Goal: Task Accomplishment & Management: Complete application form

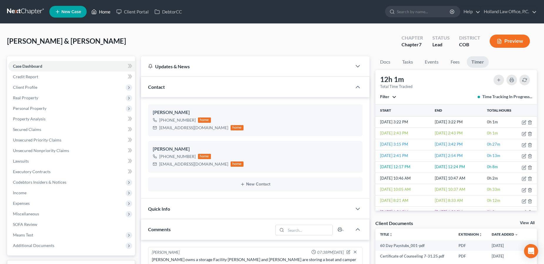
scroll to position [45, 0]
click at [102, 13] on link "Home" at bounding box center [100, 11] width 25 height 11
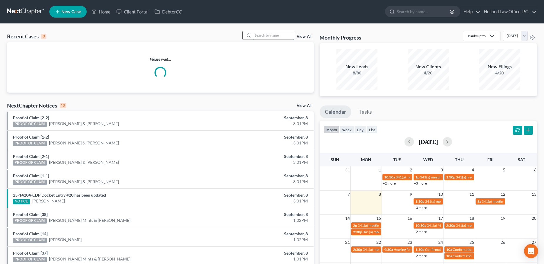
click at [270, 34] on input "search" at bounding box center [273, 35] width 41 height 9
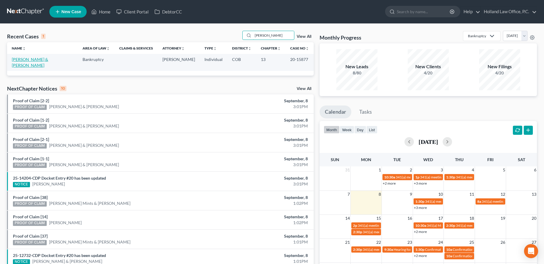
type input "[PERSON_NAME]"
click at [22, 61] on link "[PERSON_NAME] & [PERSON_NAME]" at bounding box center [30, 62] width 36 height 11
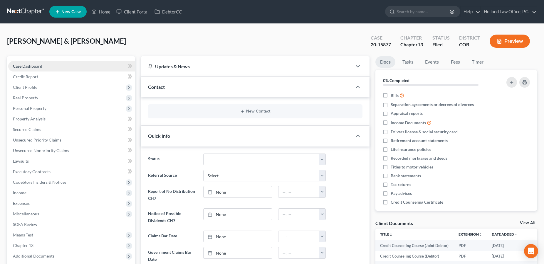
click at [35, 66] on span "Case Dashboard" at bounding box center [27, 66] width 29 height 5
click at [251, 111] on button "New Contact" at bounding box center [255, 111] width 205 height 5
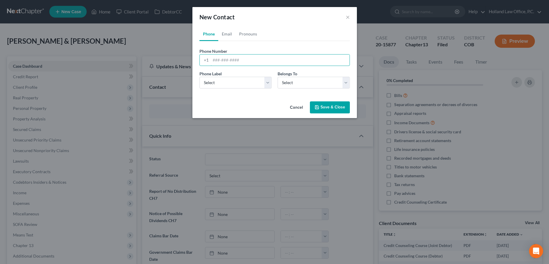
paste input "[PHONE_NUMBER]"
type input "[PHONE_NUMBER]"
select select "1"
click option "Home" at bounding box center [0, 0] width 0 height 0
select select "0"
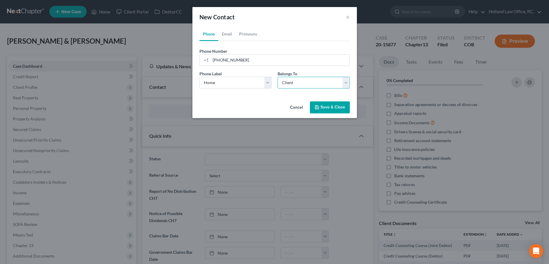
click option "Client" at bounding box center [0, 0] width 0 height 0
select select "0"
click at [225, 36] on link "Email" at bounding box center [226, 34] width 17 height 14
click at [214, 62] on input "email" at bounding box center [279, 60] width 139 height 11
paste input "[EMAIL_ADDRESS][DOMAIN_NAME]"
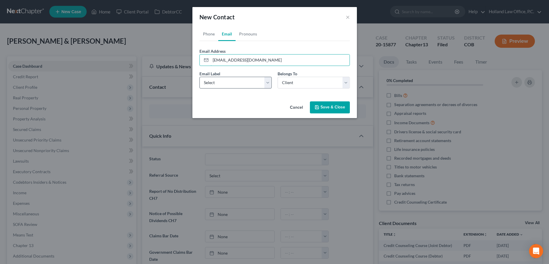
type input "[EMAIL_ADDRESS][DOMAIN_NAME]"
click at [199, 77] on select "Select Home Work Other" at bounding box center [235, 83] width 72 height 12
select select "0"
click option "Home" at bounding box center [0, 0] width 0 height 0
click at [321, 107] on button "Save & Close" at bounding box center [330, 108] width 40 height 12
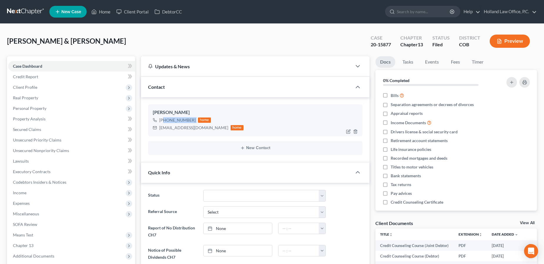
drag, startPoint x: 197, startPoint y: 120, endPoint x: 164, endPoint y: 121, distance: 32.6
click at [164, 121] on div "[PHONE_NUMBER] home" at bounding box center [198, 121] width 91 height 8
copy div "[PHONE_NUMBER]"
click at [109, 12] on link "Home" at bounding box center [100, 11] width 25 height 11
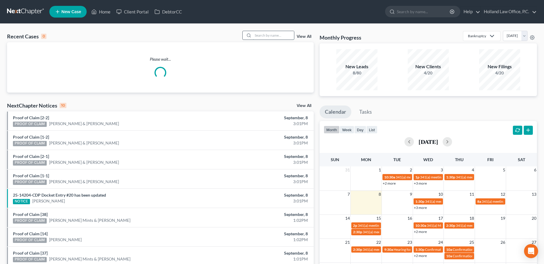
click at [277, 36] on input "search" at bounding box center [273, 35] width 41 height 9
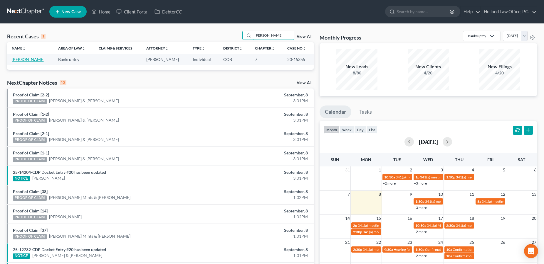
type input "[PERSON_NAME]"
click at [33, 59] on link "[PERSON_NAME]" at bounding box center [28, 59] width 33 height 5
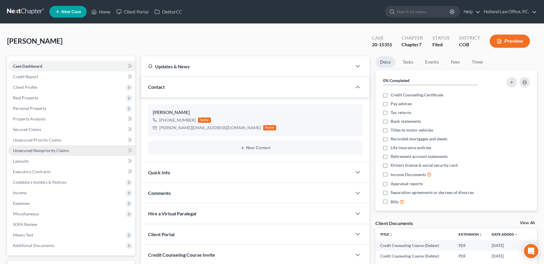
click at [28, 148] on span "Unsecured Nonpriority Claims" at bounding box center [41, 150] width 56 height 5
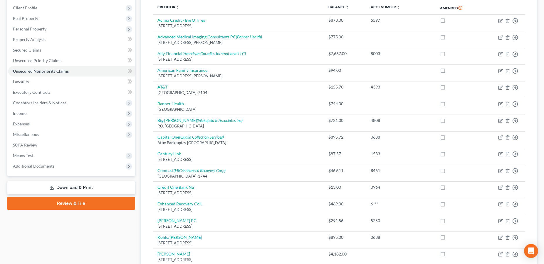
scroll to position [82, 0]
click at [540, 138] on html "Home New Case Client Portal DebtorCC Holland Law Office, P.C. [PERSON_NAME][EMA…" at bounding box center [272, 191] width 544 height 542
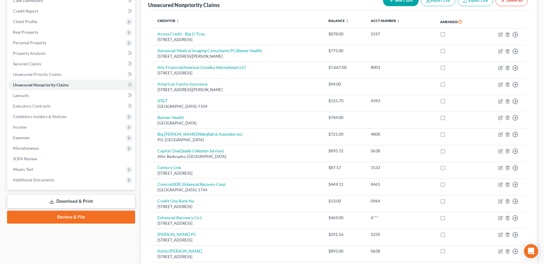
click at [507, 20] on th at bounding box center [502, 21] width 45 height 13
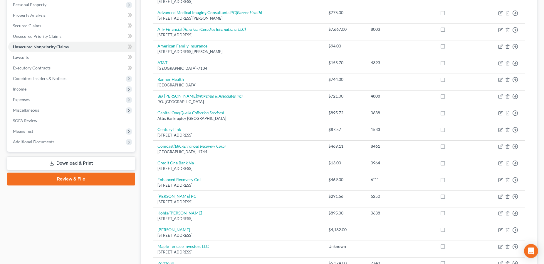
scroll to position [103, 0]
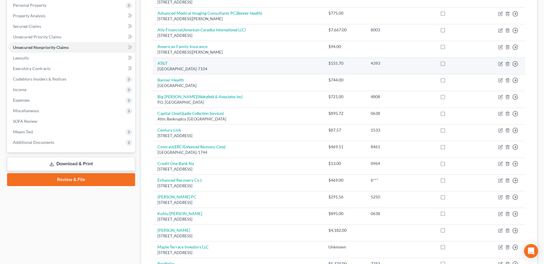
click at [160, 66] on td "AT&T [GEOGRAPHIC_DATA]-7104" at bounding box center [238, 66] width 171 height 17
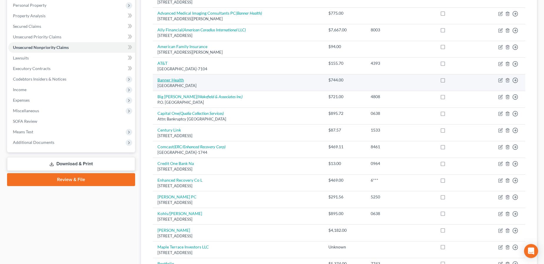
click at [175, 79] on link "Banner Health" at bounding box center [170, 79] width 26 height 5
select select "3"
select select "9"
select select "0"
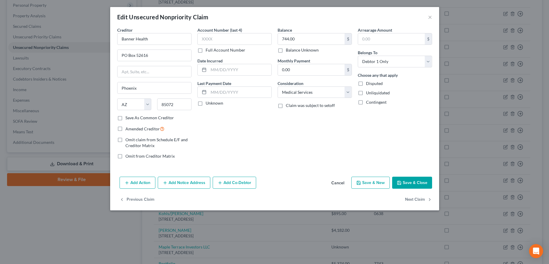
click at [415, 185] on button "Save & Close" at bounding box center [412, 183] width 40 height 12
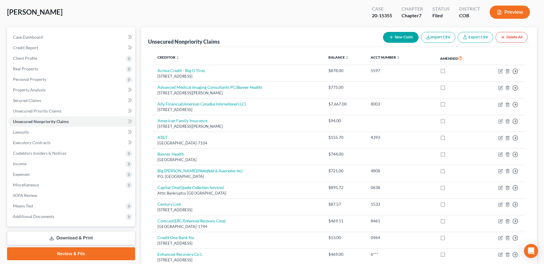
scroll to position [24, 0]
